Goal: Communication & Community: Answer question/provide support

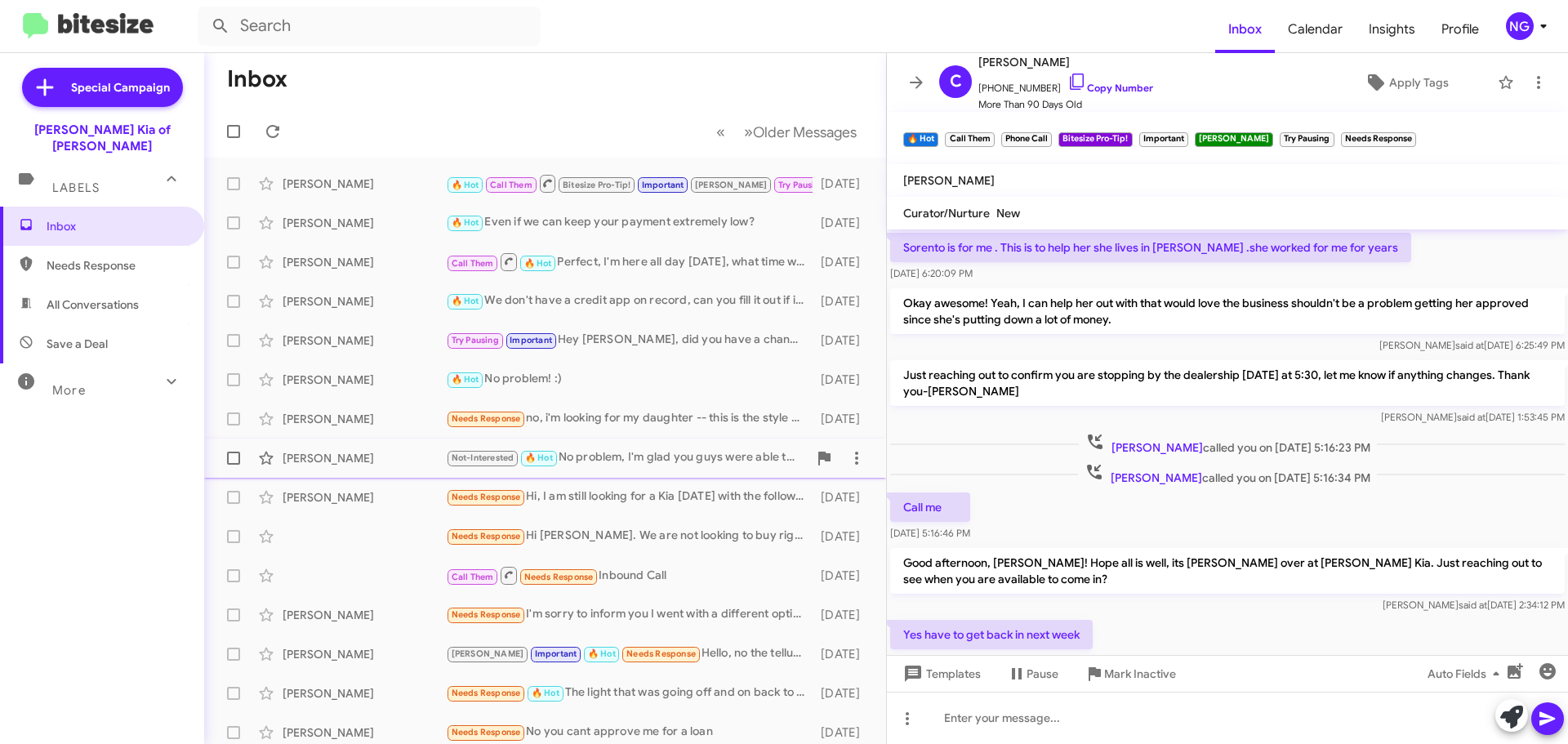
scroll to position [766, 0]
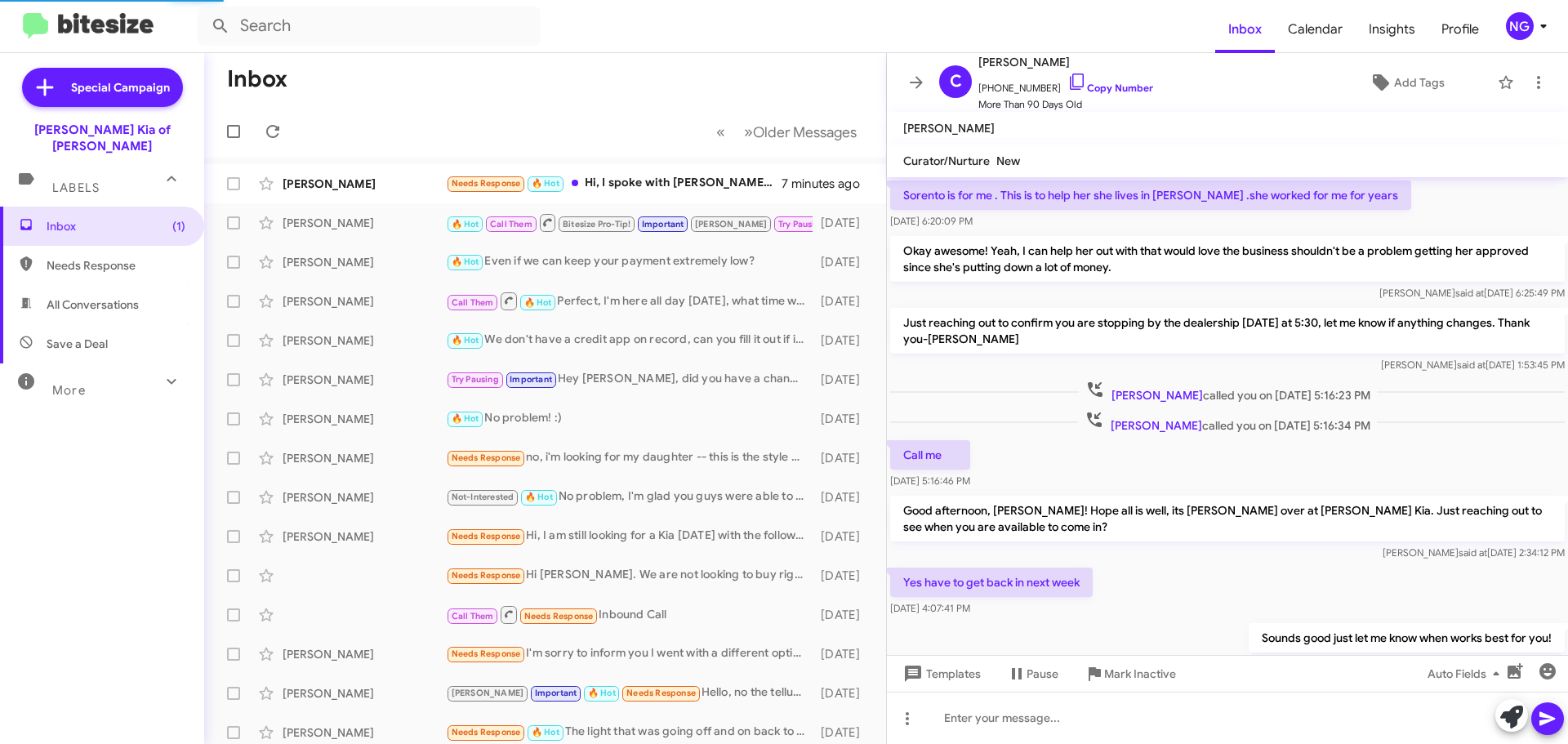
scroll to position [714, 0]
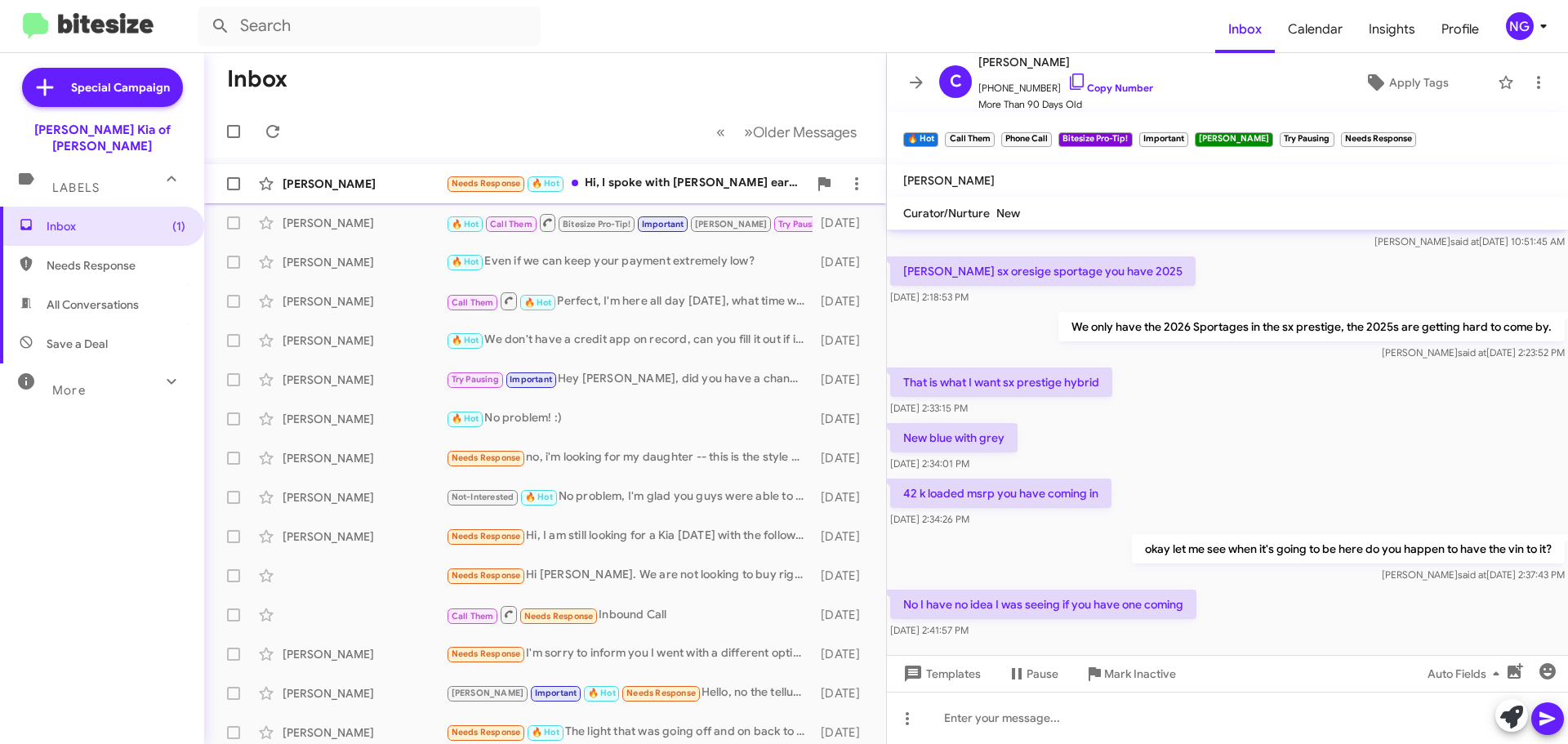
click at [626, 173] on div "Michael Carovillano Needs Response 🔥 Hot Hi, I spoke with Emily earlier today. …" at bounding box center [544, 183] width 655 height 32
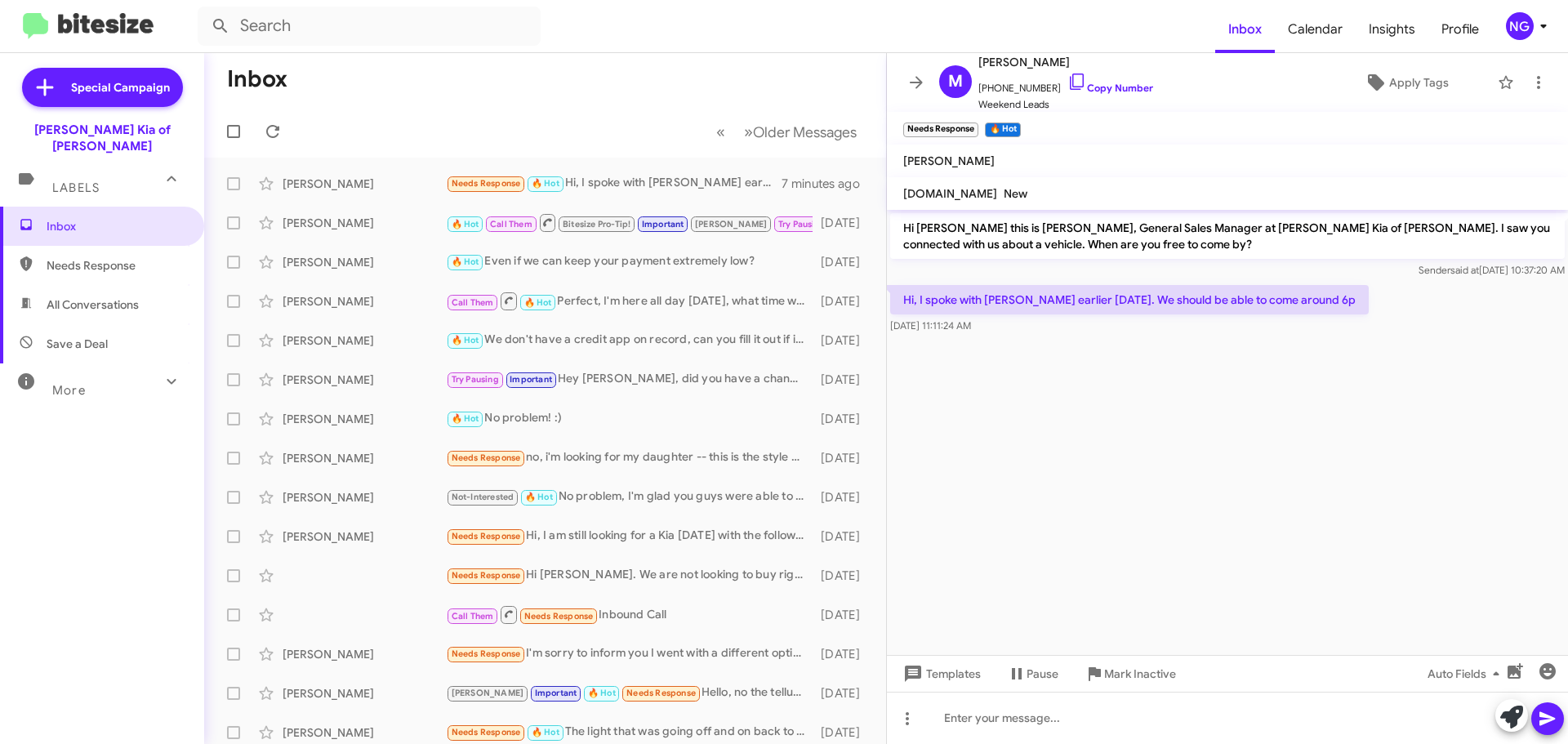
click at [1249, 304] on p "Hi, I spoke with Emily earlier today. We should be able to come around 6p" at bounding box center [1129, 299] width 478 height 29
click at [1271, 408] on cdk-virtual-scroll-viewport "Hi Michael this is Stephen Graziano, General Sales Manager at Nielsen Kia of Ne…" at bounding box center [1227, 432] width 681 height 445
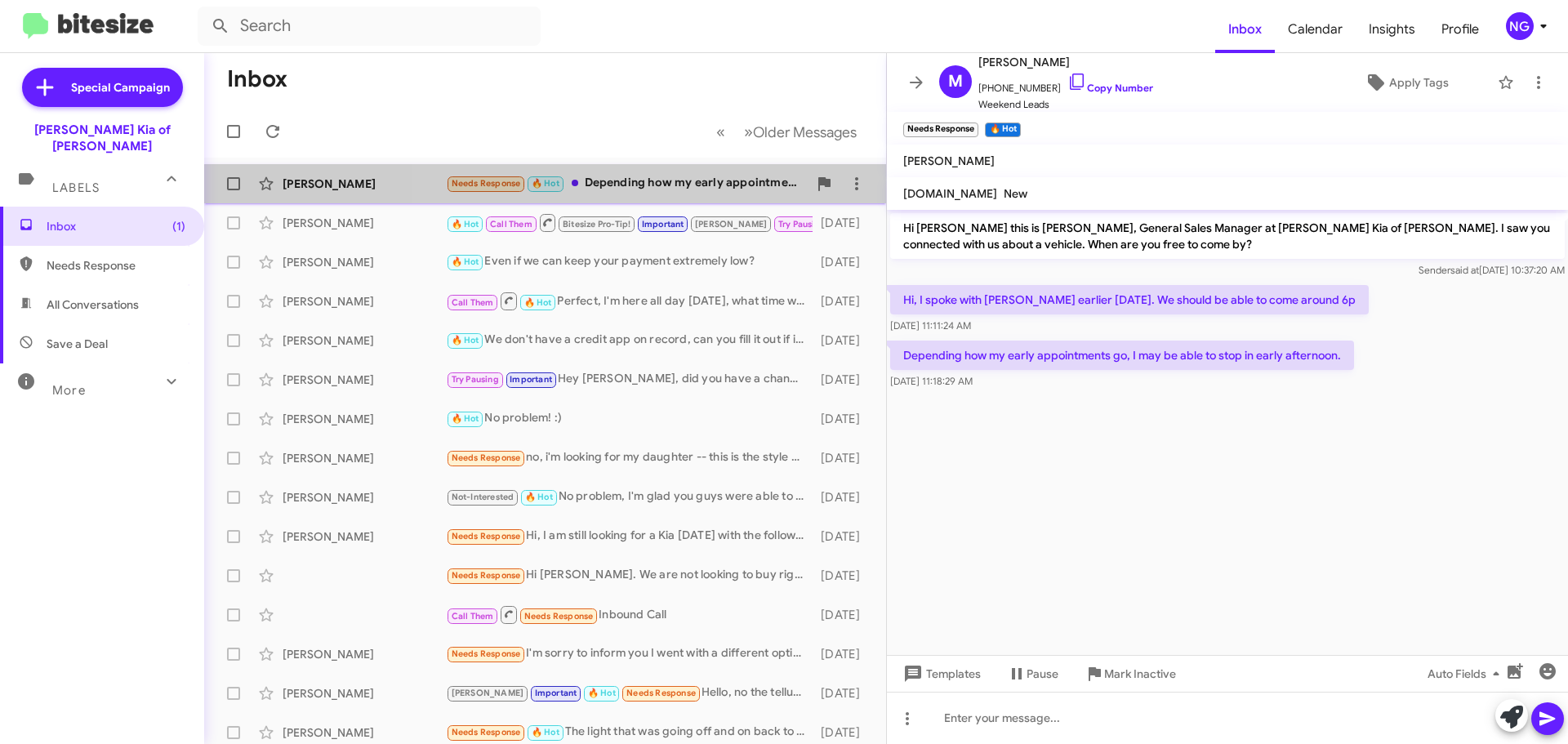
click at [669, 191] on div "Needs Response 🔥 Hot Depending how my early appointments go, I may be able to s…" at bounding box center [626, 183] width 361 height 19
